Goal: Transaction & Acquisition: Obtain resource

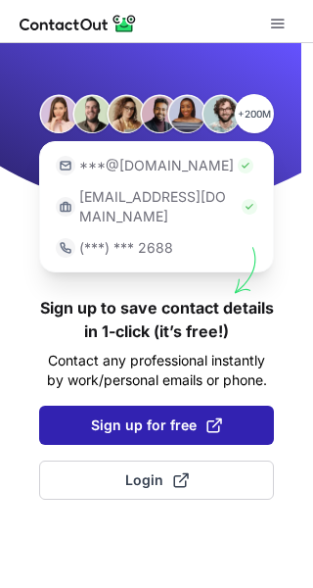
click at [120, 415] on span "Sign up for free" at bounding box center [156, 425] width 131 height 20
click at [177, 415] on span "Sign up for free" at bounding box center [156, 425] width 131 height 20
click at [215, 417] on span at bounding box center [215, 425] width 16 height 16
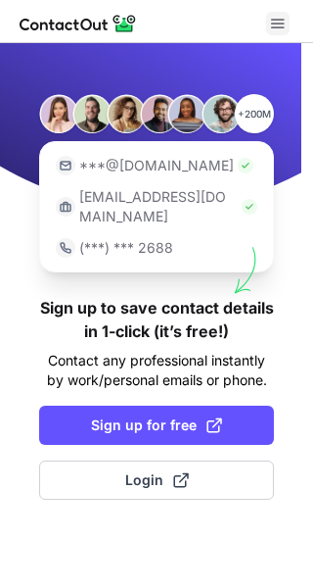
click at [278, 17] on span at bounding box center [278, 24] width 16 height 16
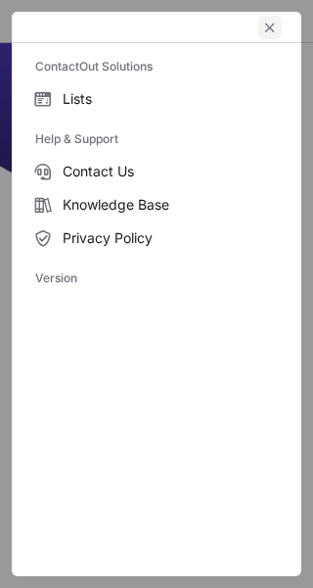
click at [272, 24] on span "left-button" at bounding box center [270, 28] width 16 height 16
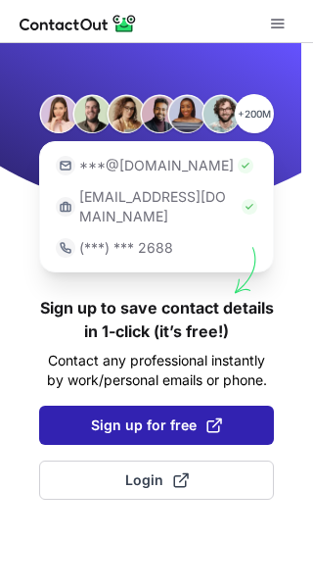
click at [197, 415] on span "Sign up for free" at bounding box center [156, 425] width 131 height 20
click at [201, 415] on span "Sign up for free" at bounding box center [156, 425] width 131 height 20
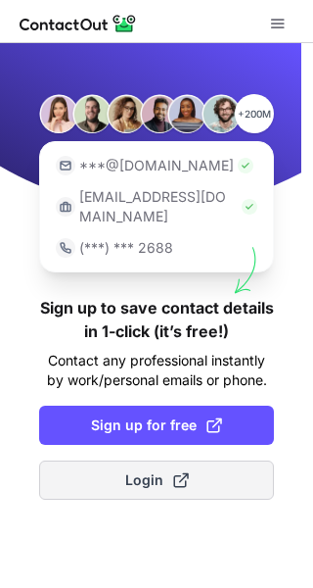
click at [149, 470] on span "Login" at bounding box center [157, 480] width 64 height 20
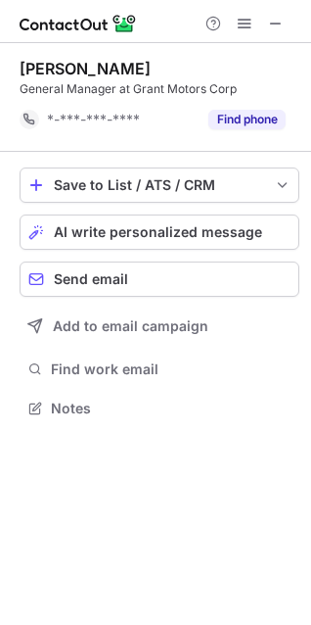
scroll to position [395, 311]
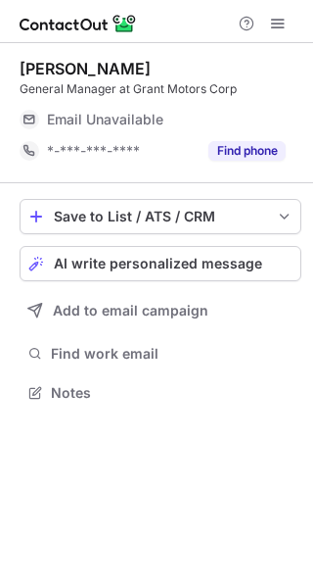
scroll to position [379, 313]
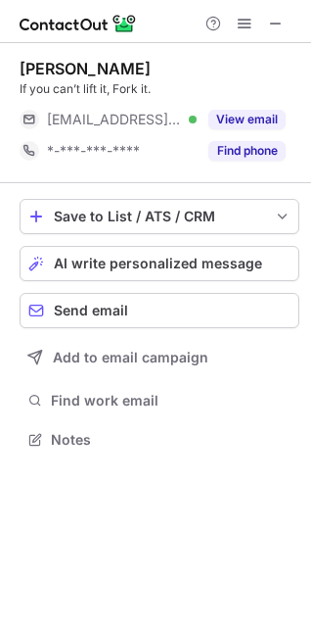
scroll to position [426, 311]
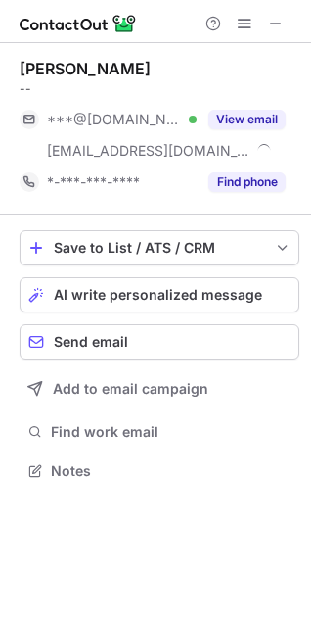
scroll to position [457, 311]
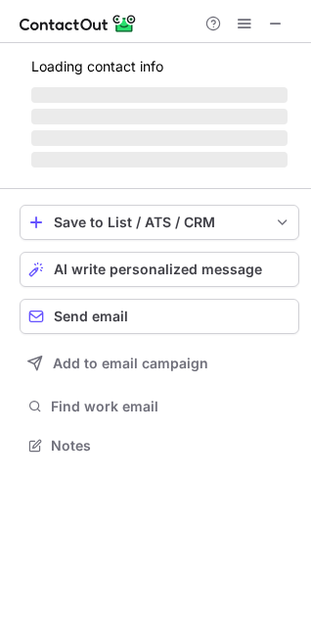
scroll to position [457, 311]
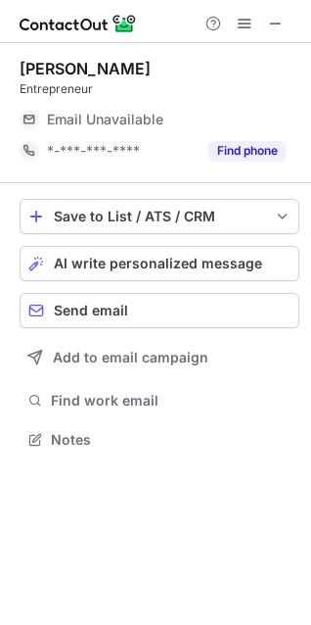
scroll to position [426, 311]
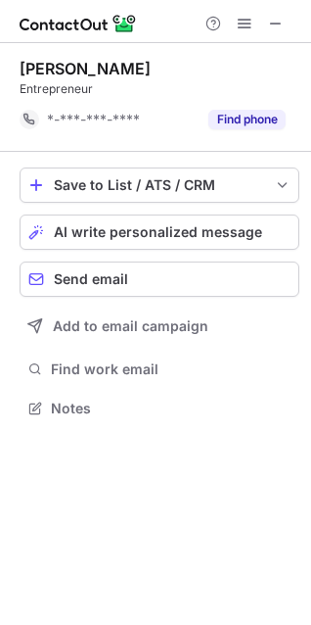
scroll to position [395, 311]
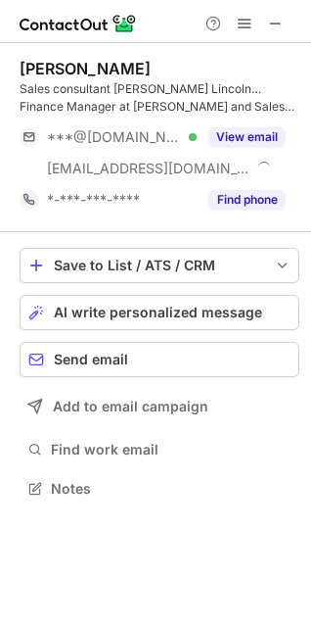
scroll to position [475, 311]
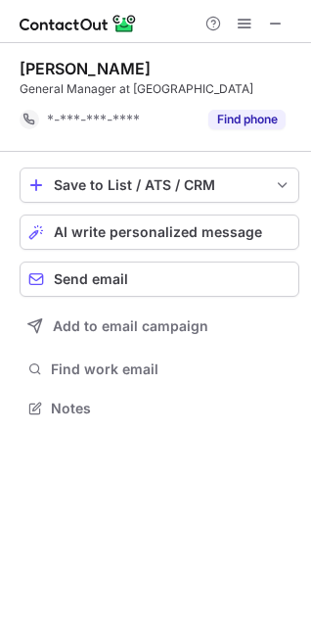
scroll to position [395, 311]
click at [276, 19] on span at bounding box center [276, 24] width 16 height 16
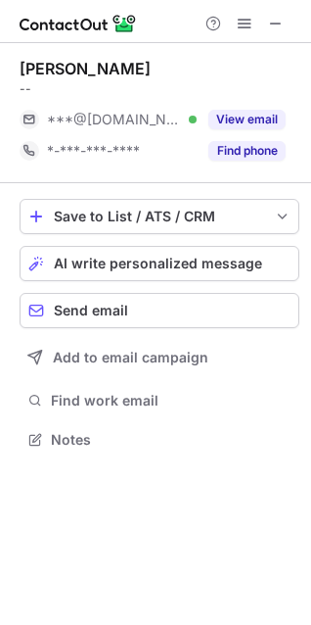
scroll to position [426, 311]
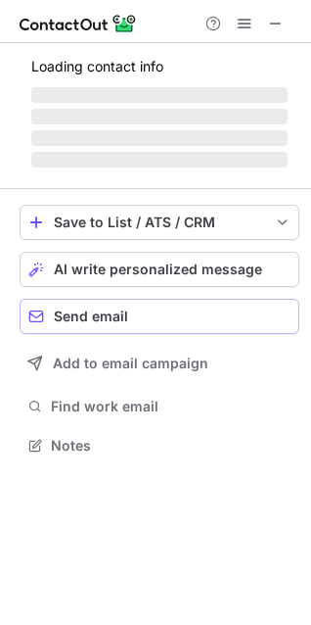
scroll to position [457, 311]
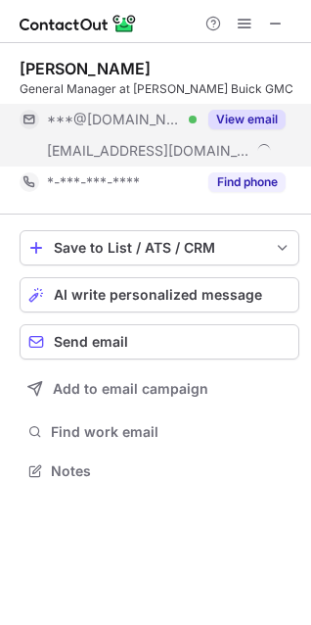
click at [252, 117] on button "View email" at bounding box center [247, 120] width 77 height 20
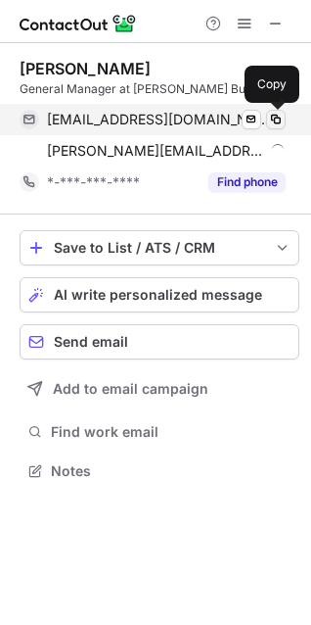
click at [273, 115] on span at bounding box center [276, 120] width 16 height 16
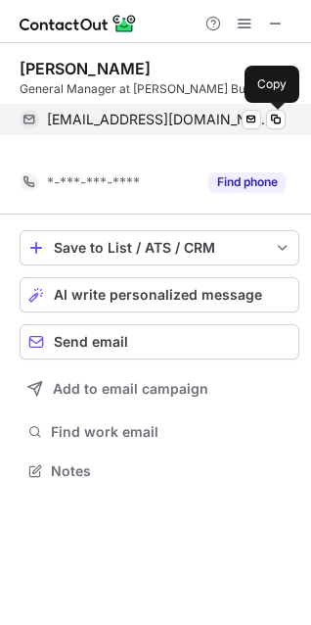
scroll to position [426, 311]
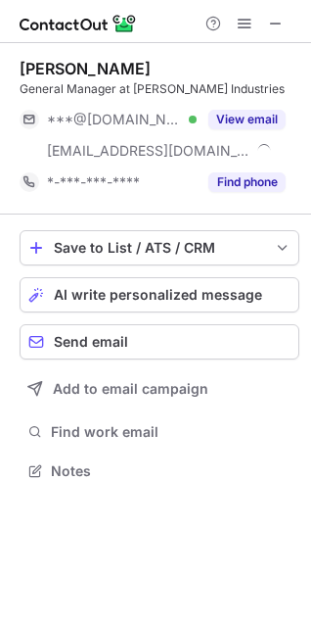
scroll to position [457, 311]
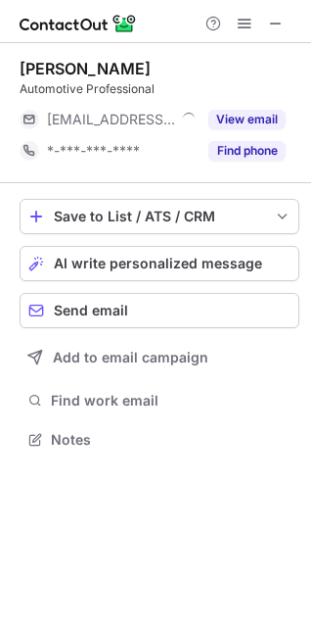
scroll to position [426, 311]
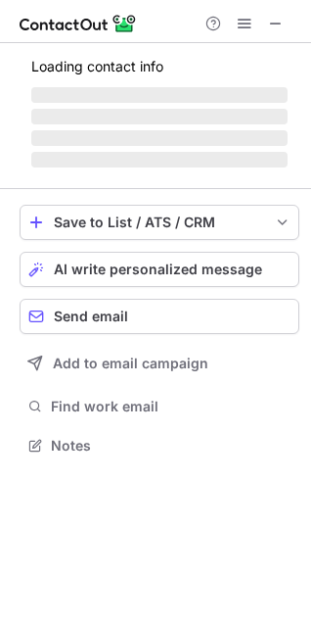
scroll to position [426, 311]
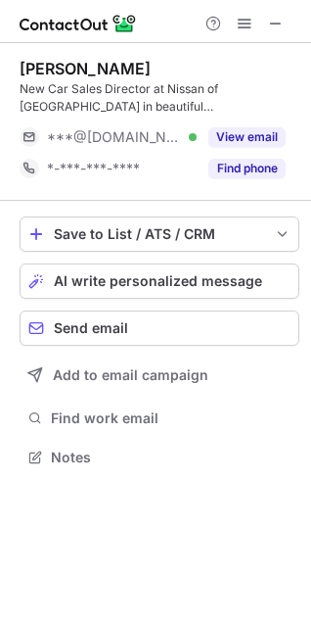
scroll to position [444, 311]
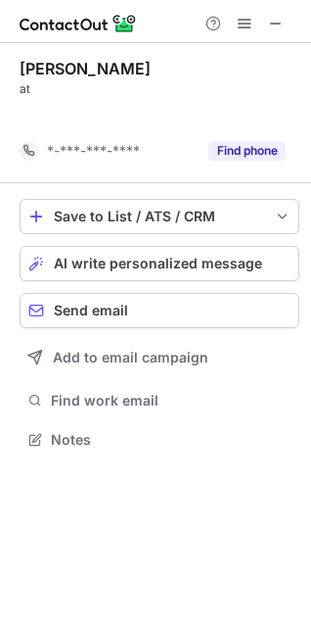
scroll to position [395, 311]
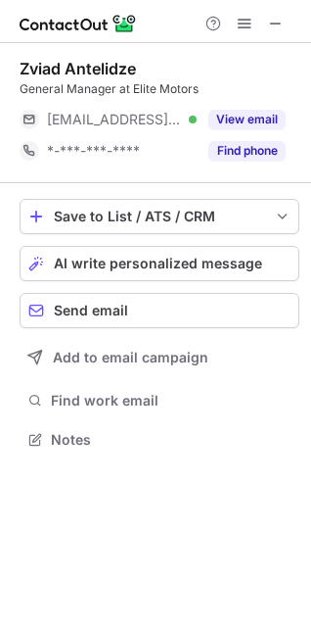
scroll to position [426, 311]
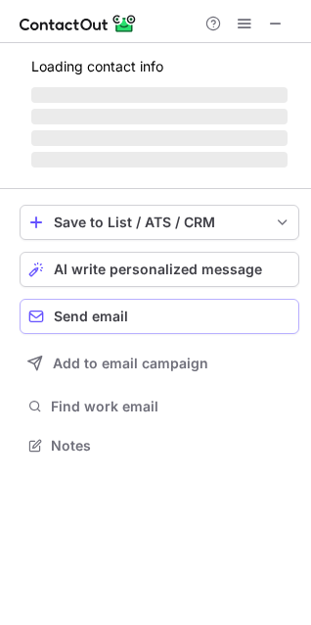
scroll to position [426, 311]
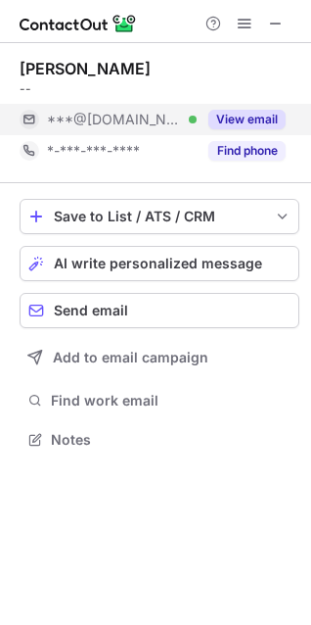
click at [236, 116] on button "View email" at bounding box center [247, 120] width 77 height 20
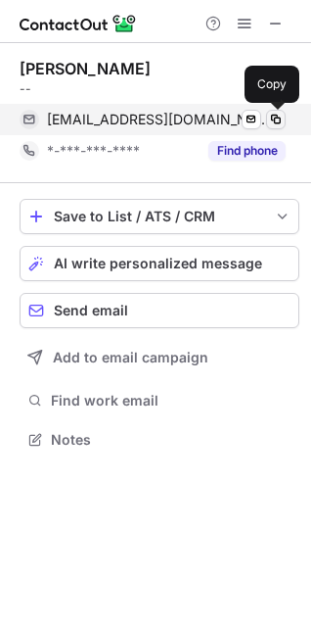
click at [277, 117] on span at bounding box center [276, 120] width 16 height 16
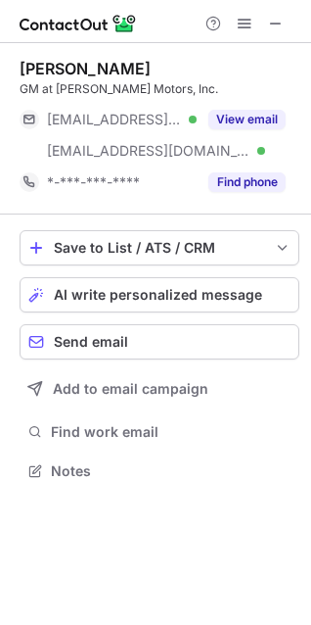
scroll to position [457, 311]
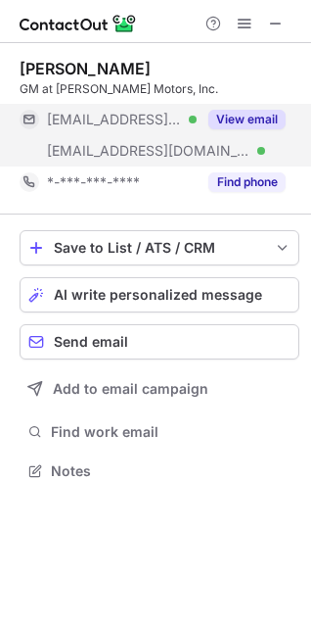
click at [241, 113] on button "View email" at bounding box center [247, 120] width 77 height 20
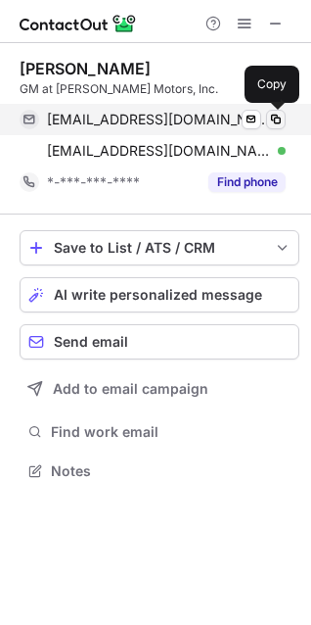
click at [277, 117] on span at bounding box center [276, 120] width 16 height 16
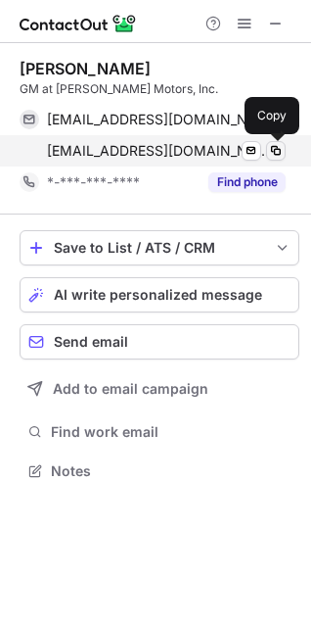
click at [279, 145] on span at bounding box center [276, 151] width 16 height 16
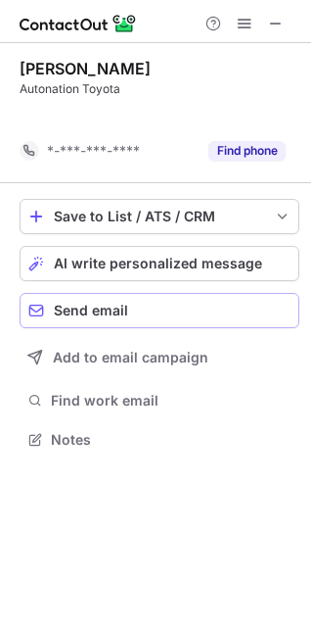
scroll to position [395, 311]
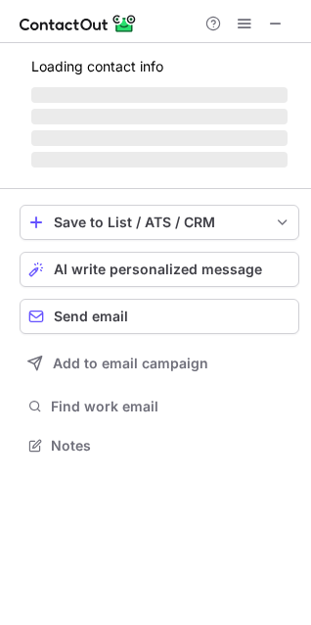
scroll to position [444, 311]
